Goal: Check status

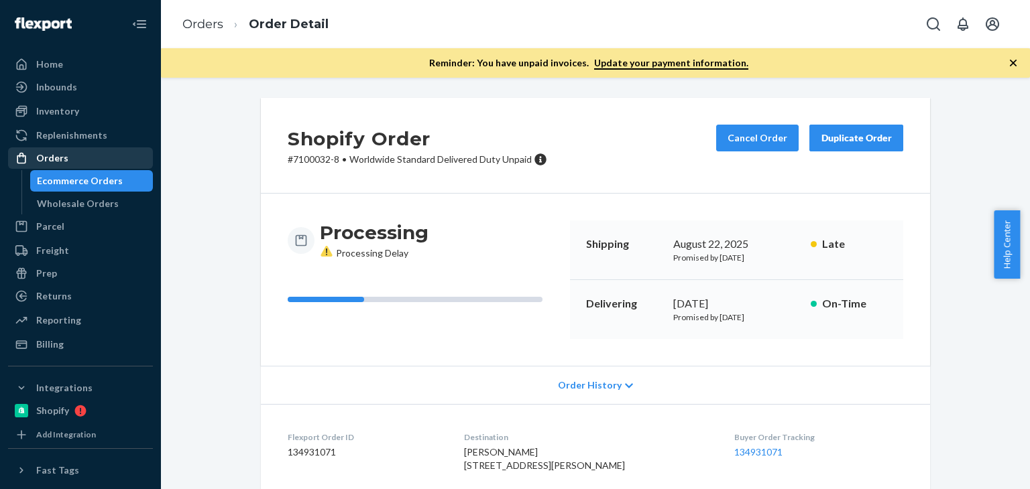
click at [41, 156] on div "Orders" at bounding box center [52, 157] width 32 height 13
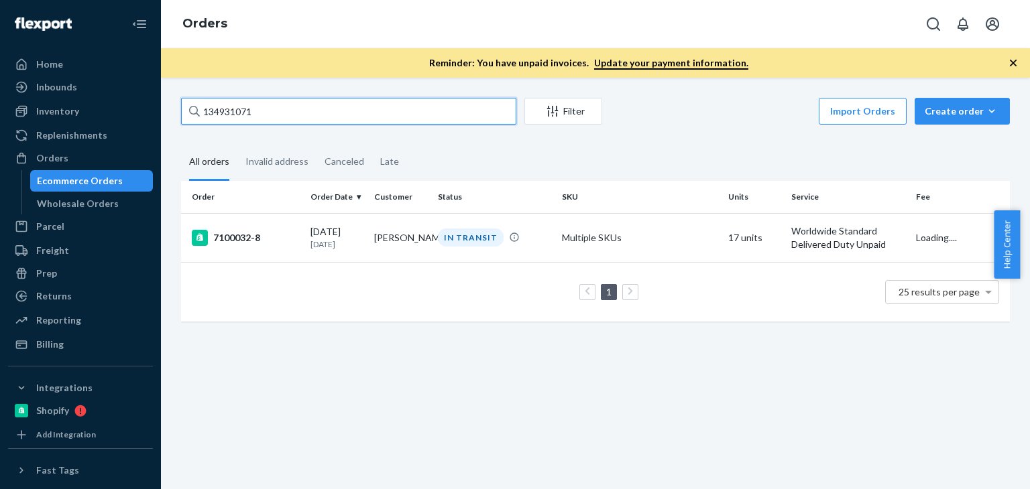
click at [259, 117] on input "134931071" at bounding box center [348, 111] width 335 height 27
paste input "[PERSON_NAME]"
type input "[PERSON_NAME]"
